Goal: Navigation & Orientation: Find specific page/section

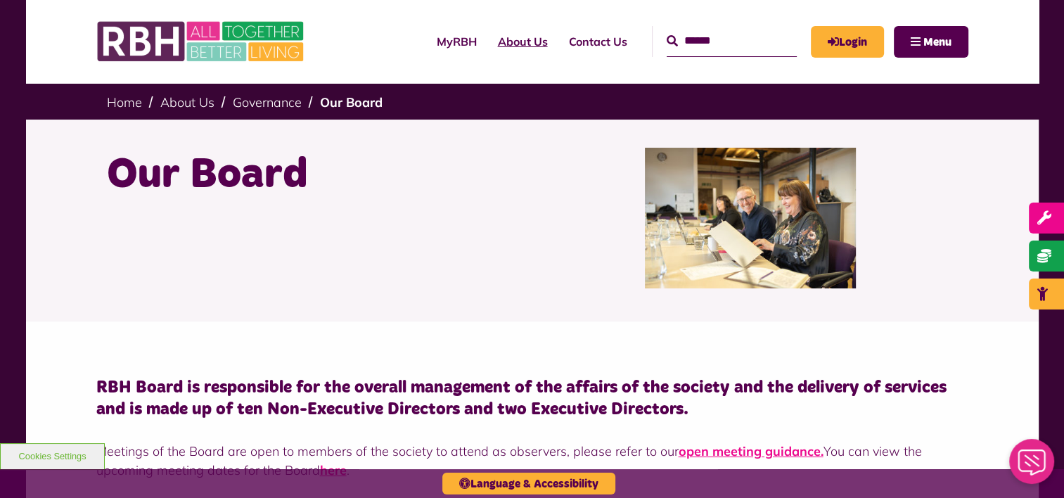
click at [503, 39] on link "About Us" at bounding box center [523, 42] width 71 height 38
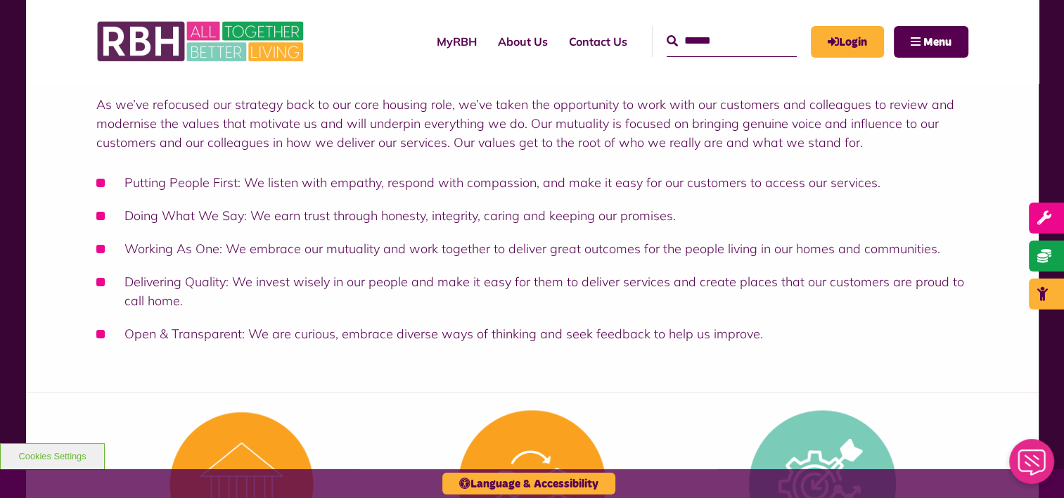
scroll to position [141, 0]
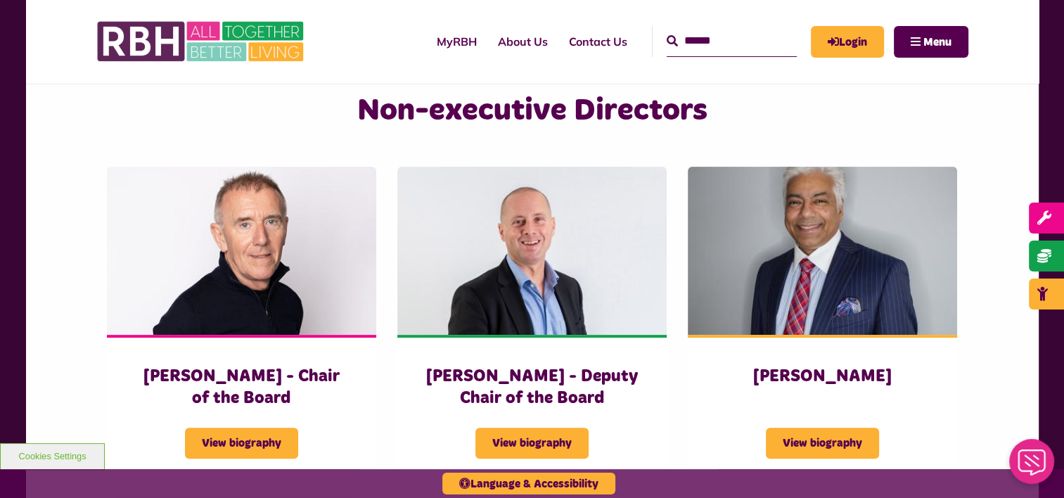
scroll to position [422, 0]
